Goal: Information Seeking & Learning: Understand process/instructions

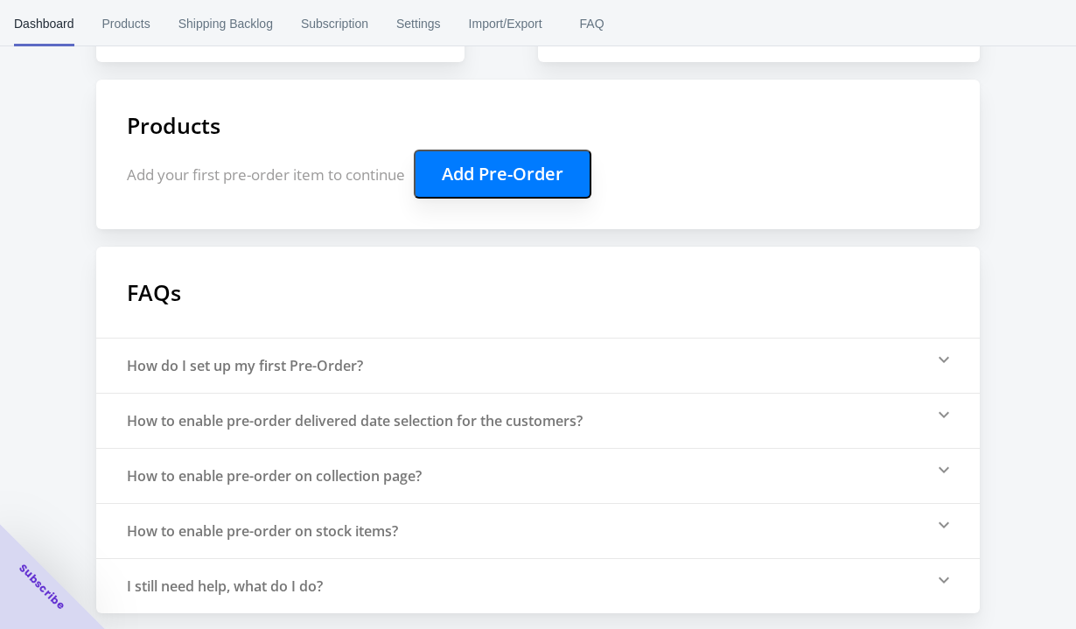
scroll to position [361, 0]
click at [395, 367] on div "How do I set up my first Pre-Order?" at bounding box center [537, 363] width 883 height 55
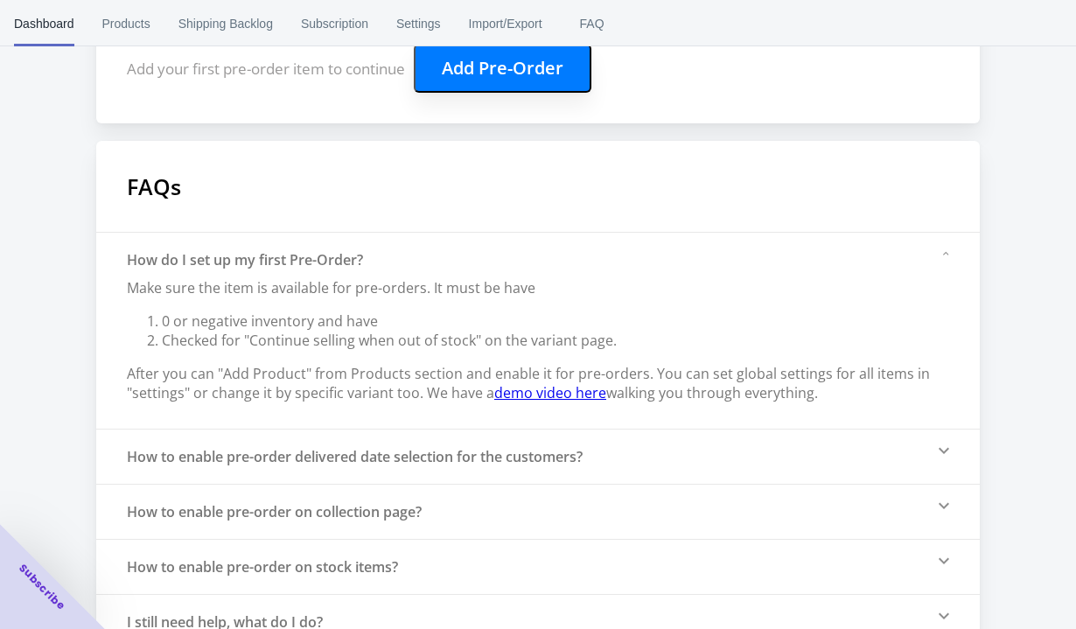
scroll to position [503, 0]
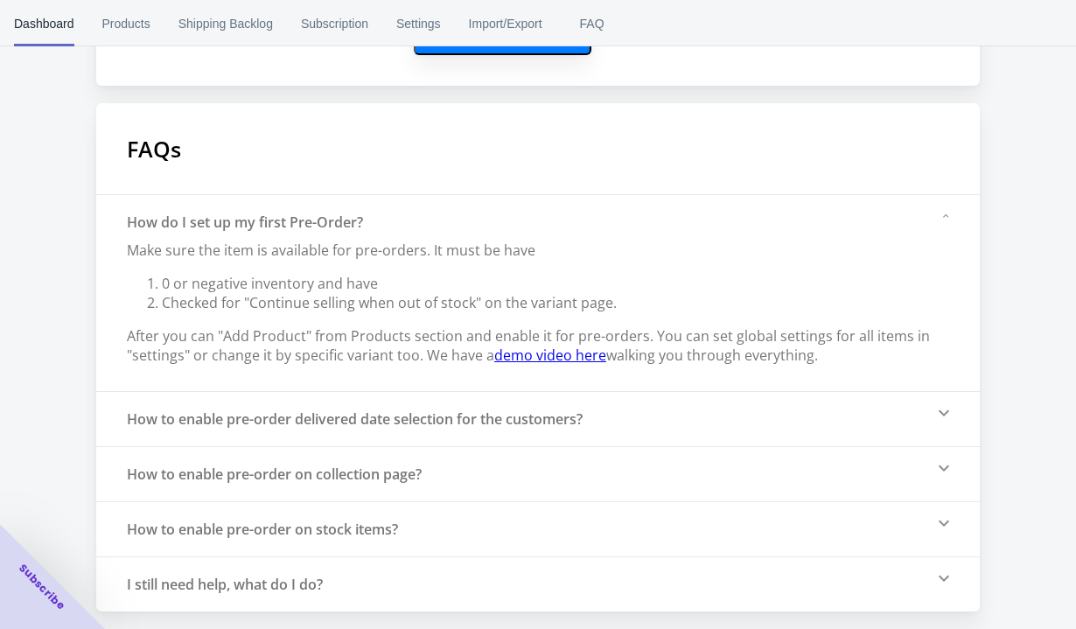
click at [464, 522] on div "How to enable pre-order on stock items?" at bounding box center [537, 528] width 883 height 55
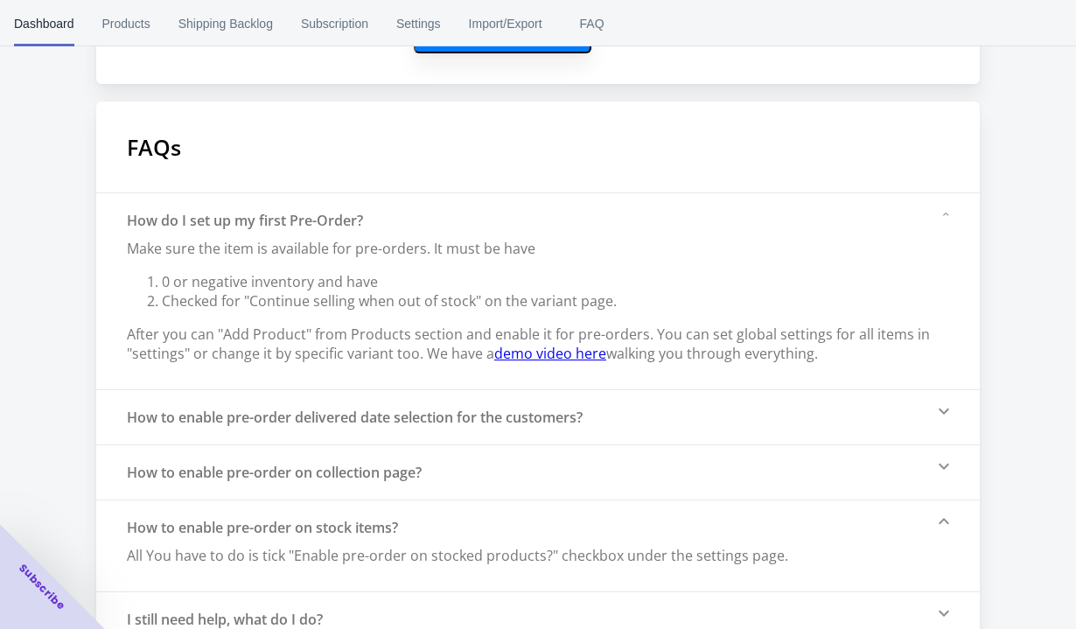
scroll to position [540, 0]
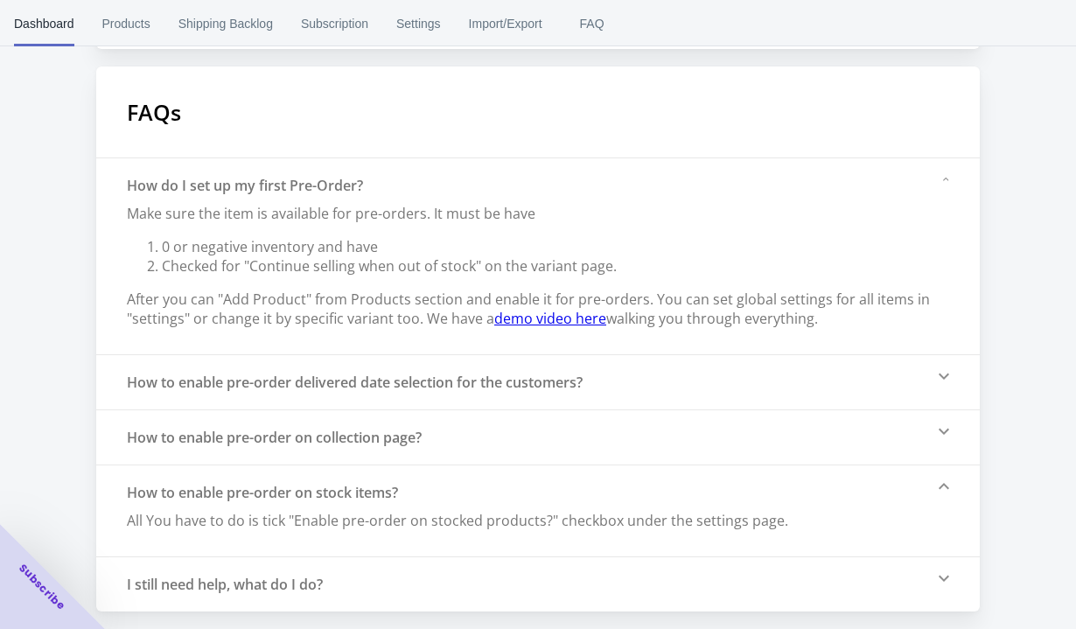
click at [867, 574] on div "I still need help, what do I do?" at bounding box center [537, 583] width 883 height 55
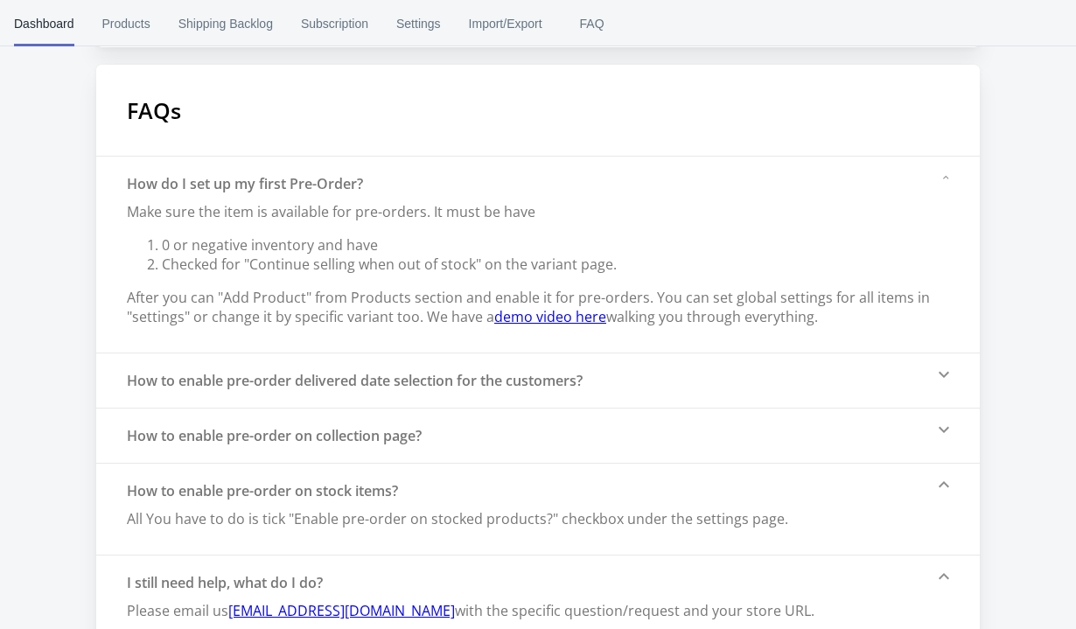
scroll to position [576, 0]
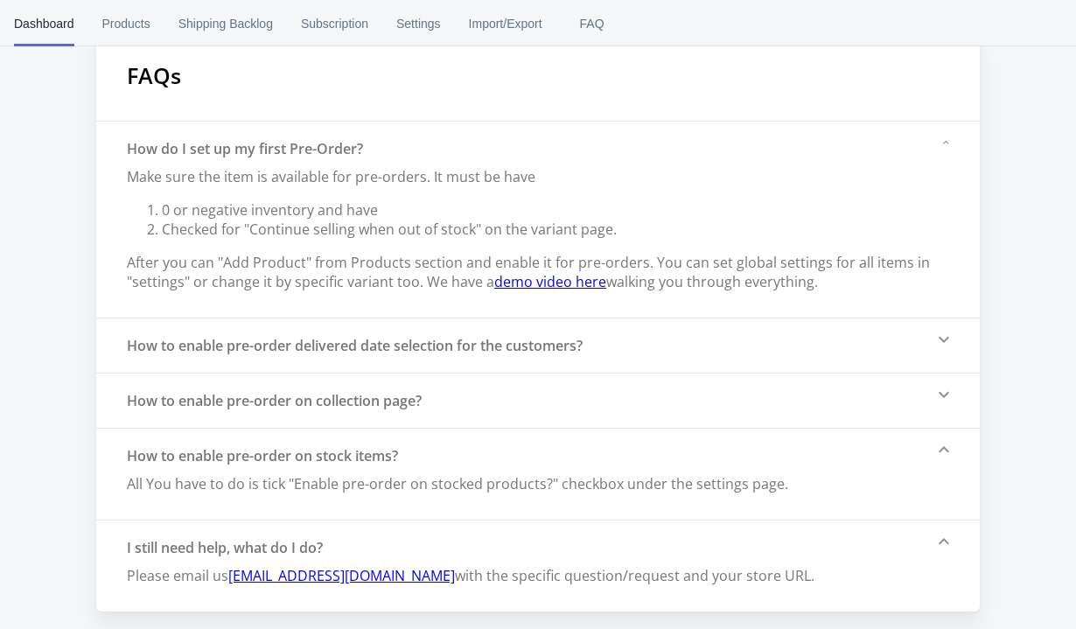
click at [519, 352] on div "How to enable pre-order delivered date selection for the customers?" at bounding box center [355, 345] width 456 height 19
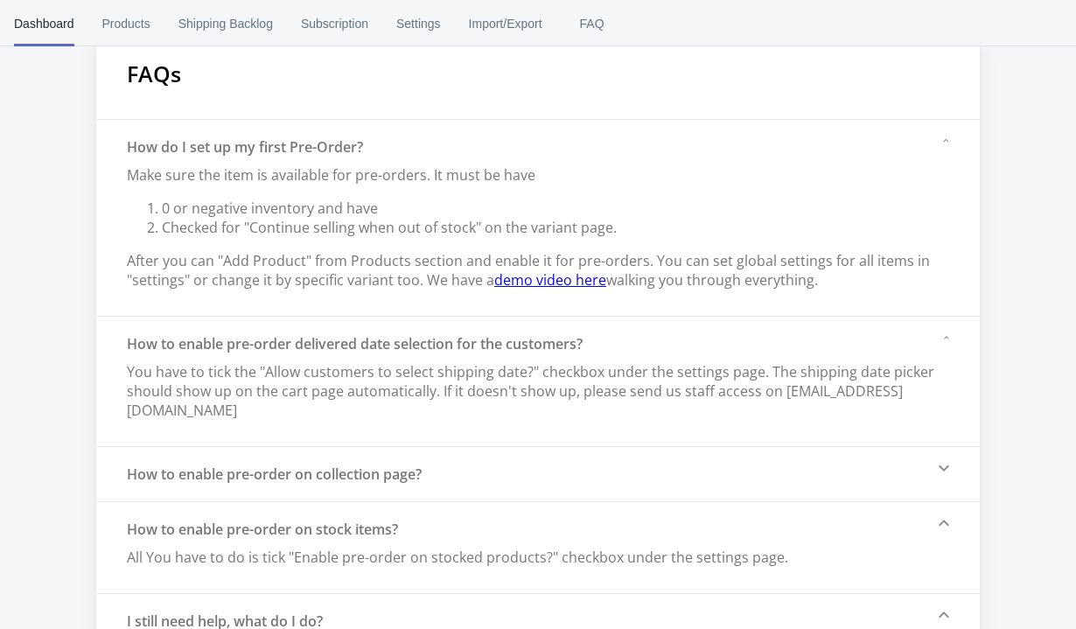
scroll to position [652, 0]
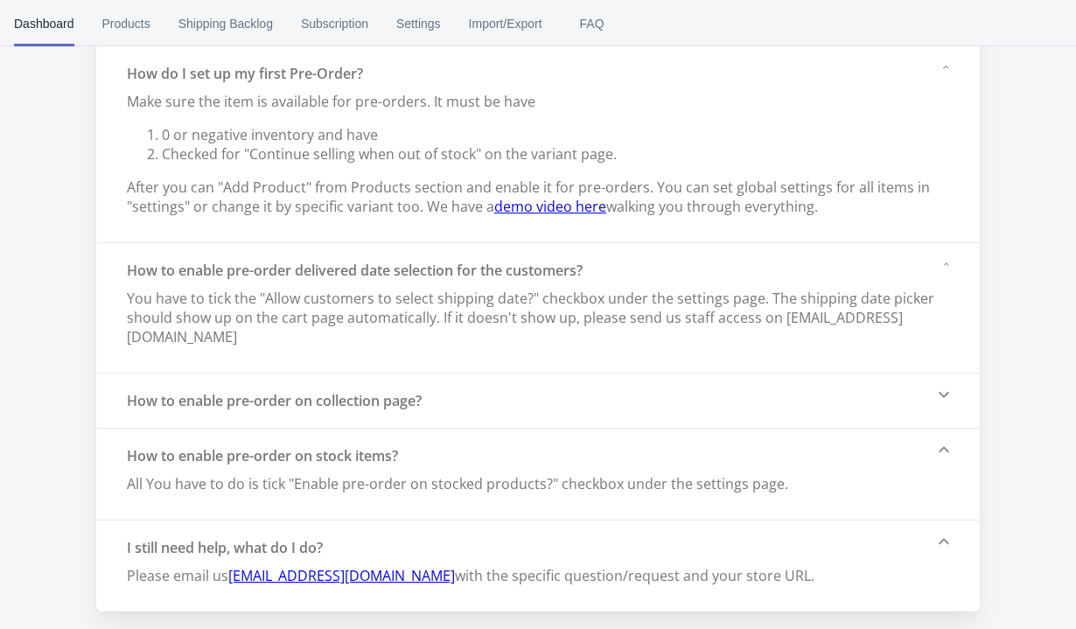
click at [496, 398] on div "How to enable pre-order on collection page?" at bounding box center [537, 400] width 883 height 55
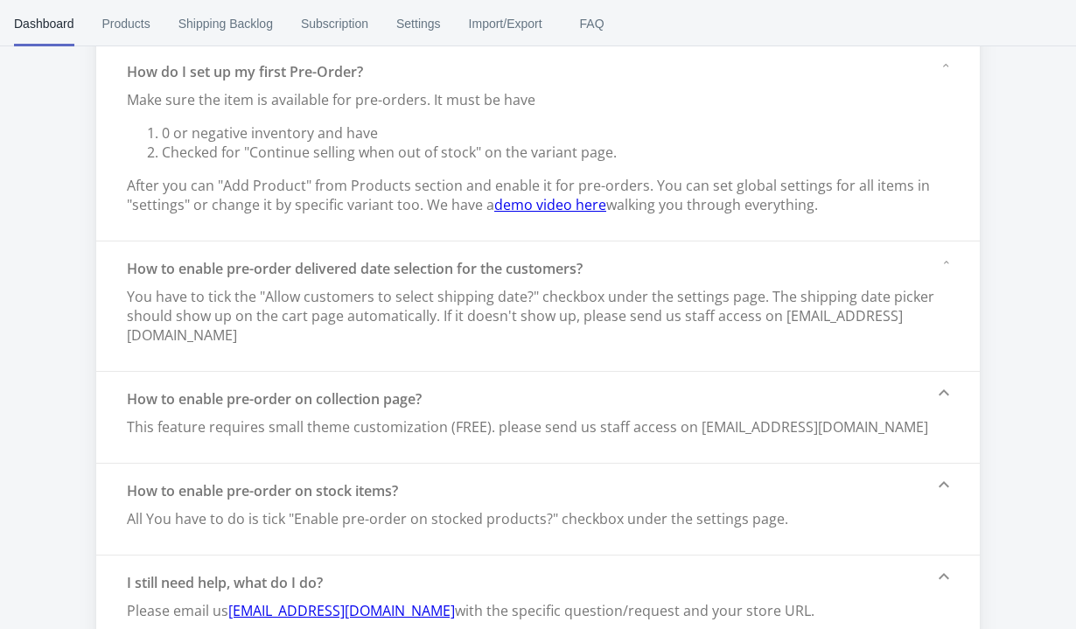
scroll to position [688, 0]
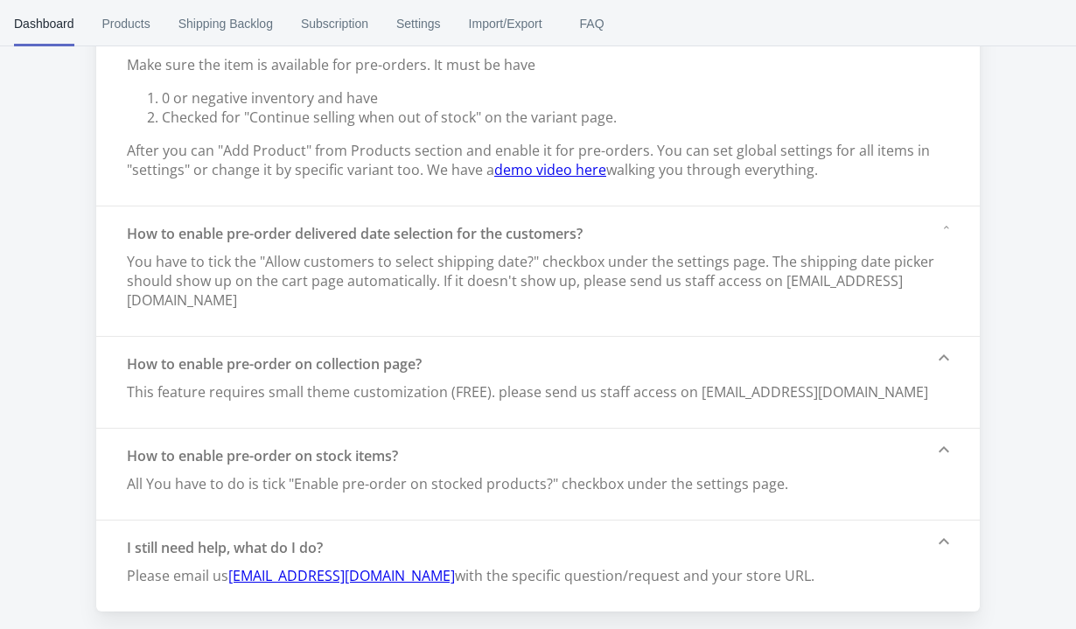
click at [464, 462] on div "How to enable pre-order on stock items? All You have to do is tick "Enable pre-…" at bounding box center [457, 474] width 661 height 56
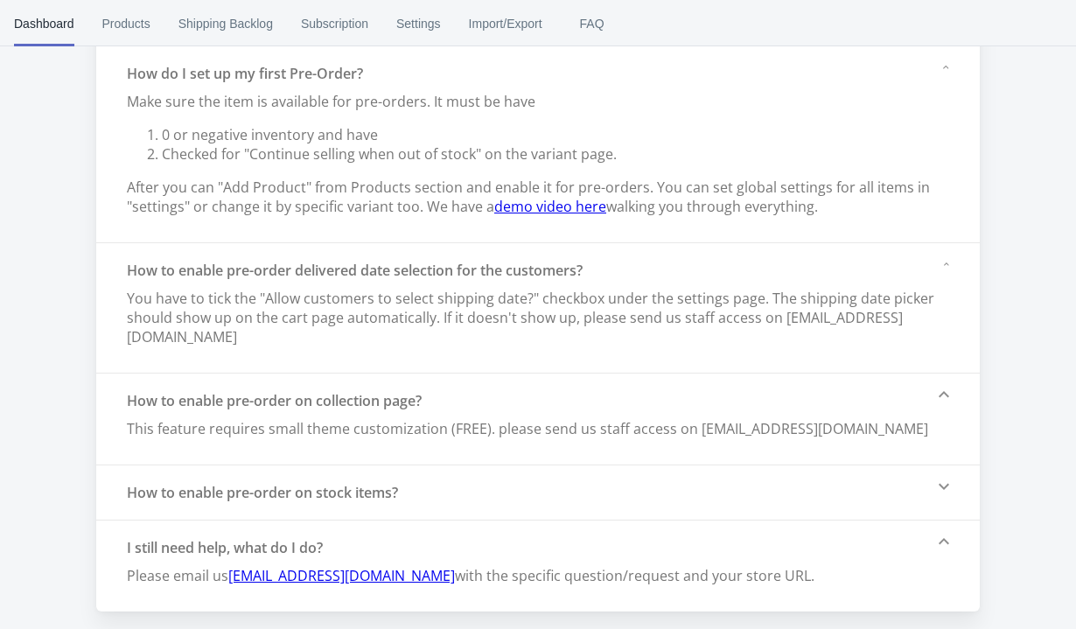
scroll to position [652, 0]
click at [453, 490] on div "How to enable pre-order on stock items?" at bounding box center [537, 491] width 883 height 55
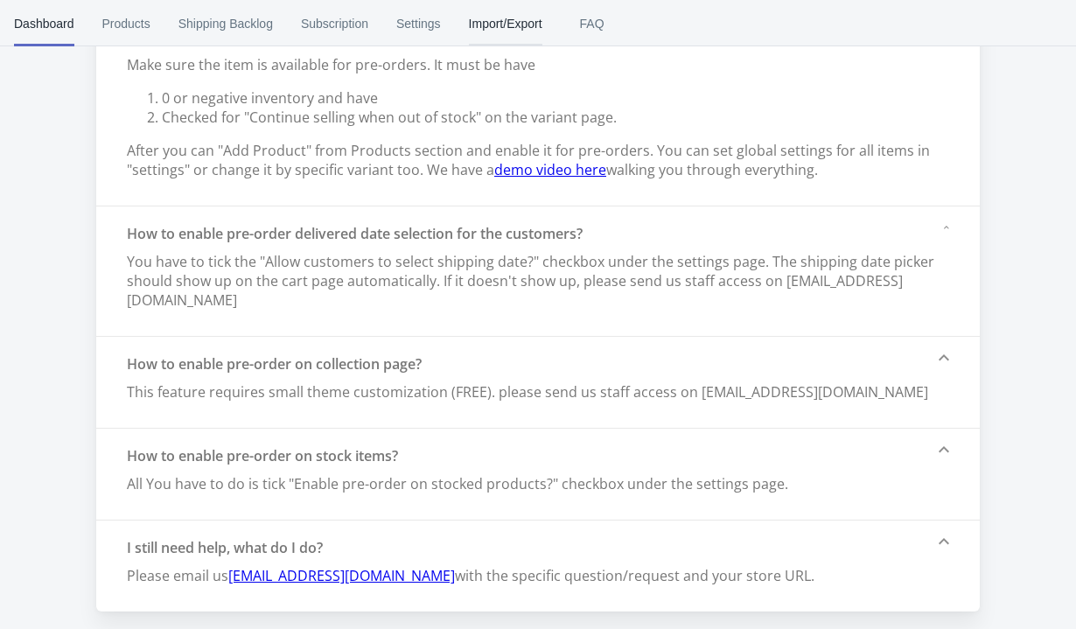
click at [534, 32] on span "Import/Export" at bounding box center [505, 23] width 73 height 45
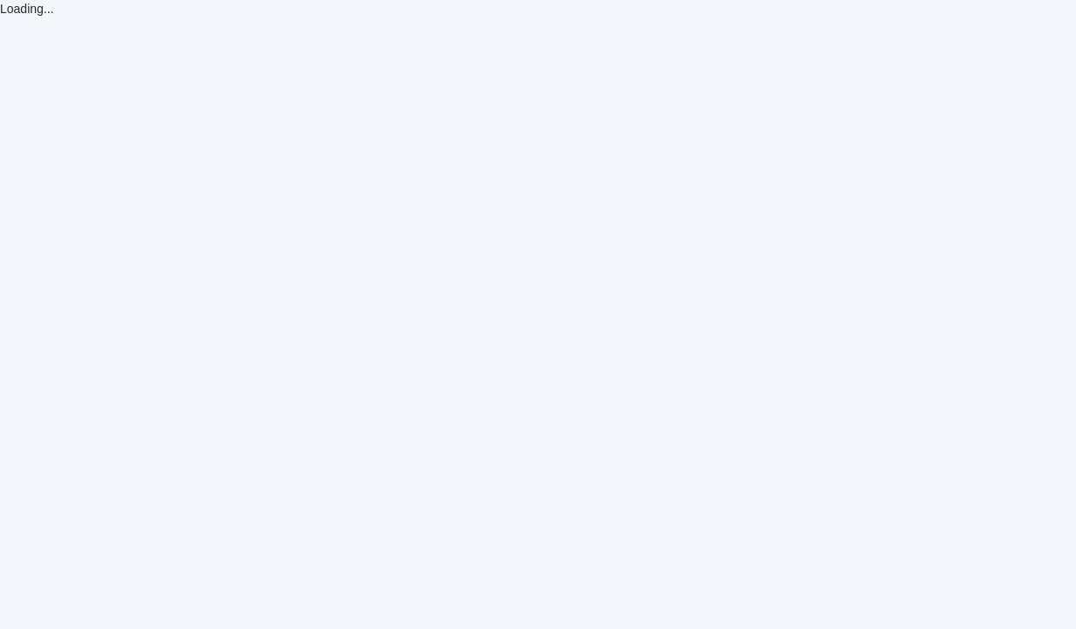
scroll to position [0, 0]
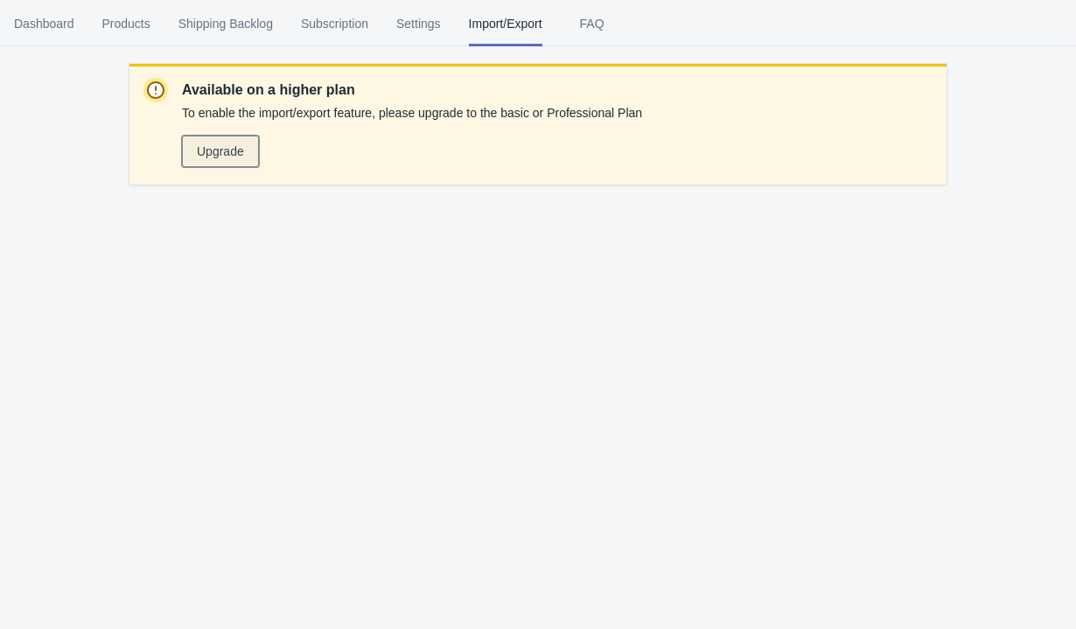
click at [232, 155] on span "Upgrade" at bounding box center [220, 151] width 47 height 14
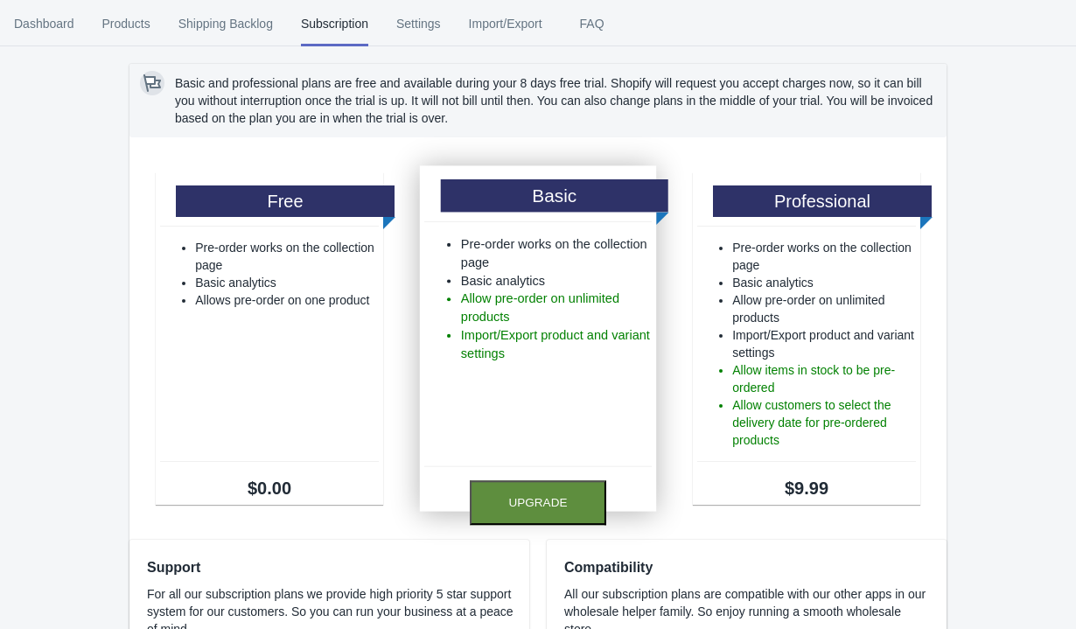
click at [520, 508] on button "Upgrade" at bounding box center [538, 502] width 136 height 45
